Goal: Task Accomplishment & Management: Manage account settings

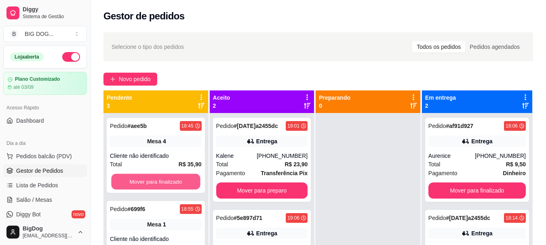
click at [137, 180] on button "Mover para finalizado" at bounding box center [155, 182] width 89 height 16
click at [137, 180] on button "Mover para finalizado" at bounding box center [156, 182] width 92 height 16
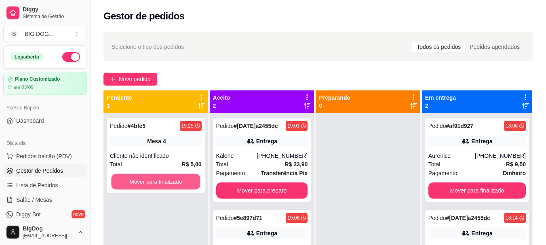
click at [137, 180] on button "Mover para finalizado" at bounding box center [155, 182] width 89 height 16
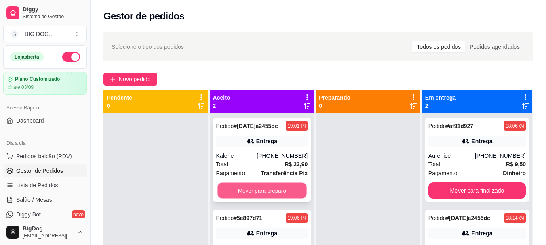
click at [273, 190] on button "Mover para preparo" at bounding box center [262, 191] width 89 height 16
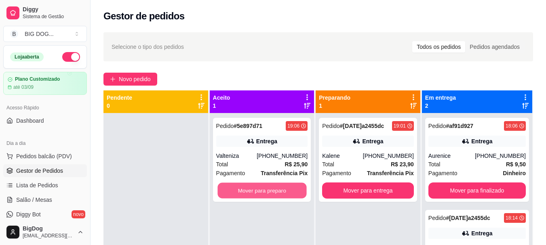
click at [273, 190] on button "Mover para preparo" at bounding box center [262, 191] width 89 height 16
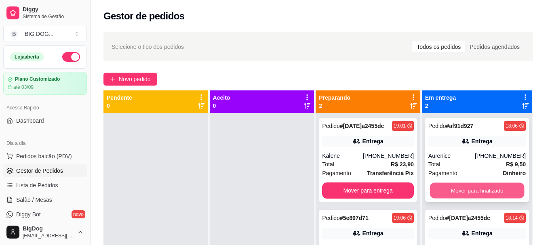
click at [477, 188] on button "Mover para finalizado" at bounding box center [477, 191] width 95 height 16
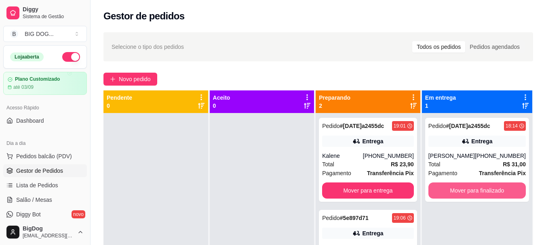
click at [477, 188] on button "Mover para finalizado" at bounding box center [477, 191] width 97 height 16
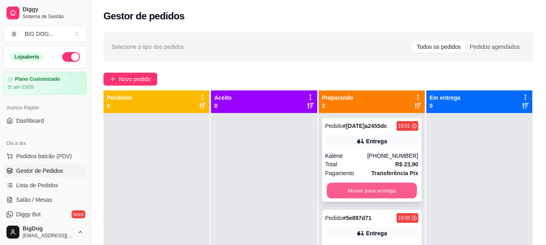
click at [394, 192] on button "Mover para entrega" at bounding box center [372, 191] width 90 height 16
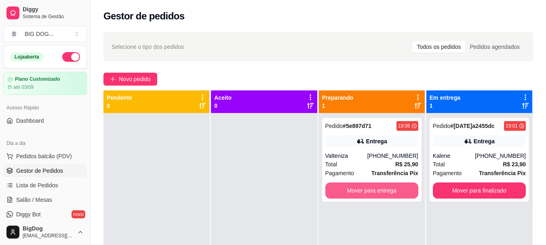
click at [394, 192] on button "Mover para entrega" at bounding box center [372, 191] width 93 height 16
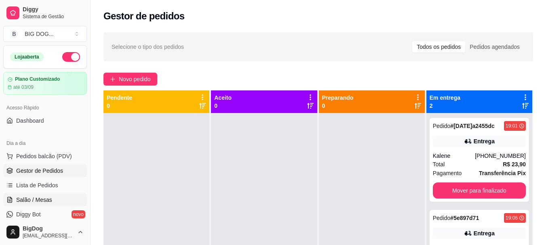
click at [26, 201] on span "Salão / Mesas" at bounding box center [34, 200] width 36 height 8
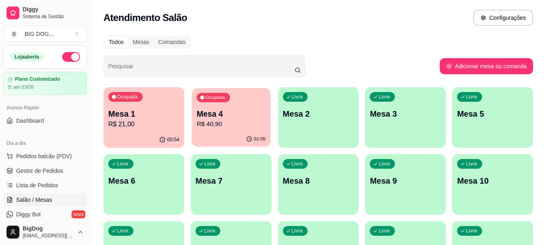
click at [248, 134] on div "01:05" at bounding box center [231, 139] width 78 height 15
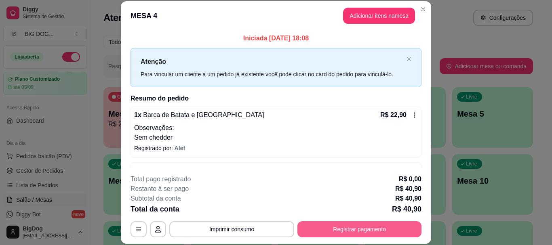
click at [355, 224] on button "Registrar pagamento" at bounding box center [360, 230] width 124 height 16
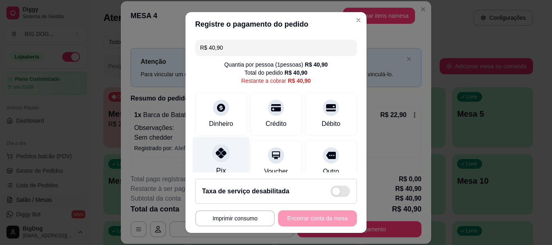
click at [216, 158] on icon at bounding box center [221, 153] width 11 height 11
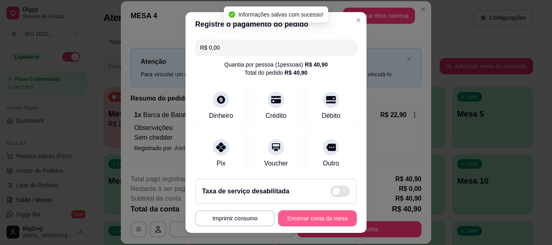
type input "R$ 0,00"
click at [307, 219] on button "Encerrar conta da mesa" at bounding box center [317, 219] width 79 height 16
